Goal: Task Accomplishment & Management: Use online tool/utility

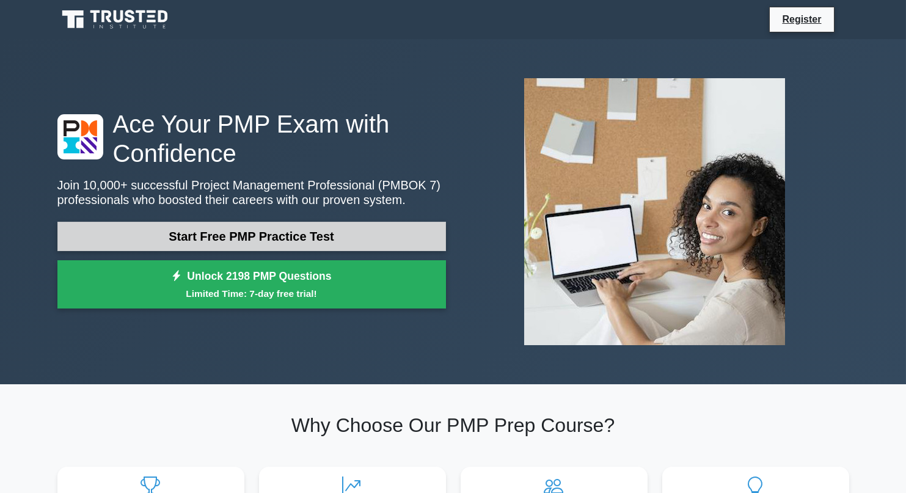
click at [314, 237] on link "Start Free PMP Practice Test" at bounding box center [251, 236] width 389 height 29
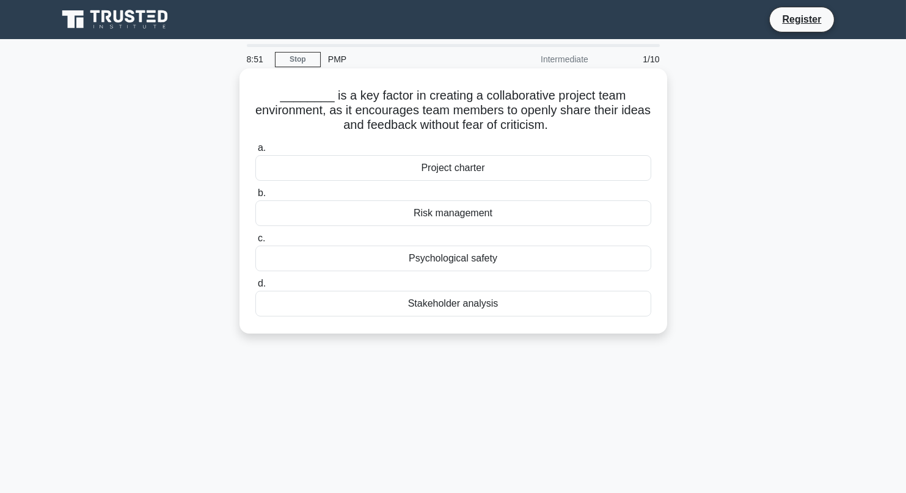
click at [468, 257] on div "Psychological safety" at bounding box center [454, 259] width 396 height 26
click at [256, 243] on input "c. Psychological safety" at bounding box center [256, 239] width 0 height 8
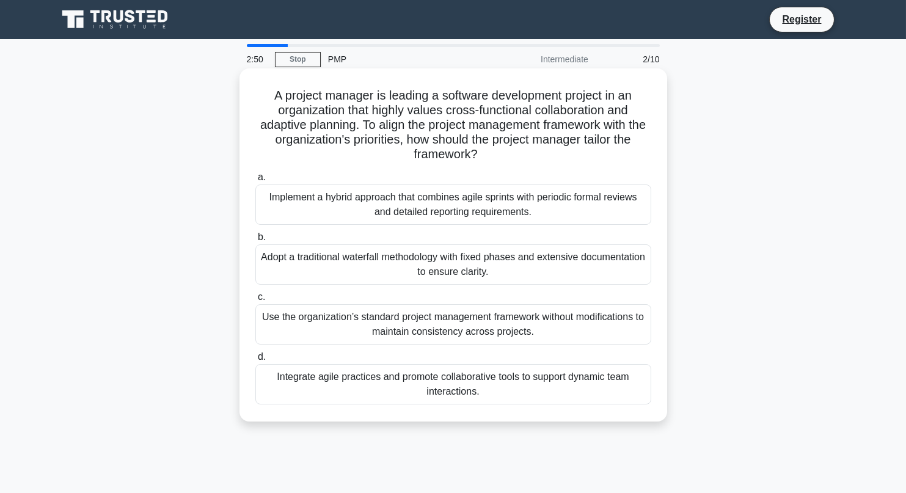
click at [320, 380] on div "Integrate agile practices and promote collaborative tools to support dynamic te…" at bounding box center [454, 384] width 396 height 40
click at [256, 361] on input "d. Integrate agile practices and promote collaborative tools to support dynamic…" at bounding box center [256, 357] width 0 height 8
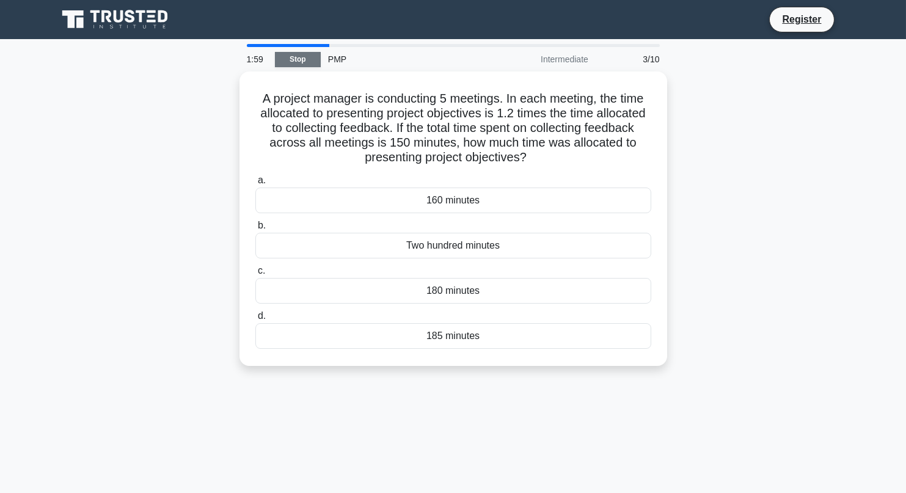
click at [296, 59] on link "Stop" at bounding box center [298, 59] width 46 height 15
